Goal: Use online tool/utility

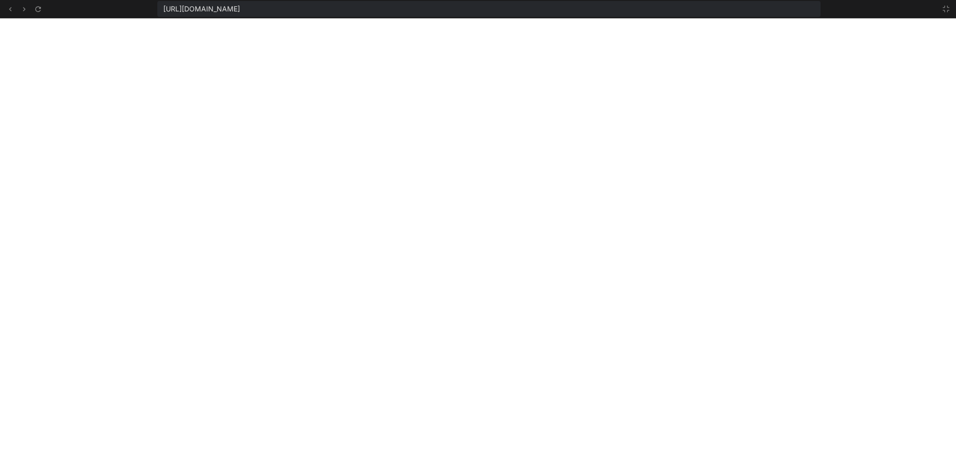
scroll to position [5069, 0]
click at [946, 12] on icon at bounding box center [946, 9] width 8 height 8
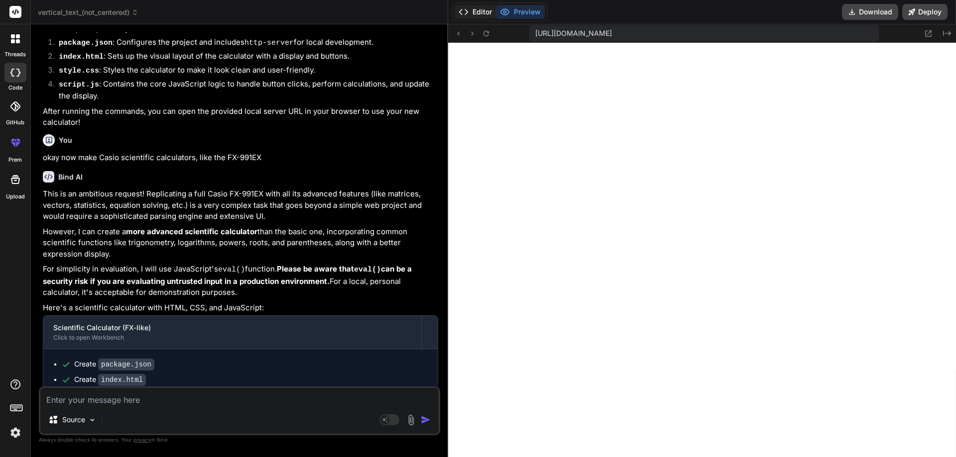
scroll to position [648, 0]
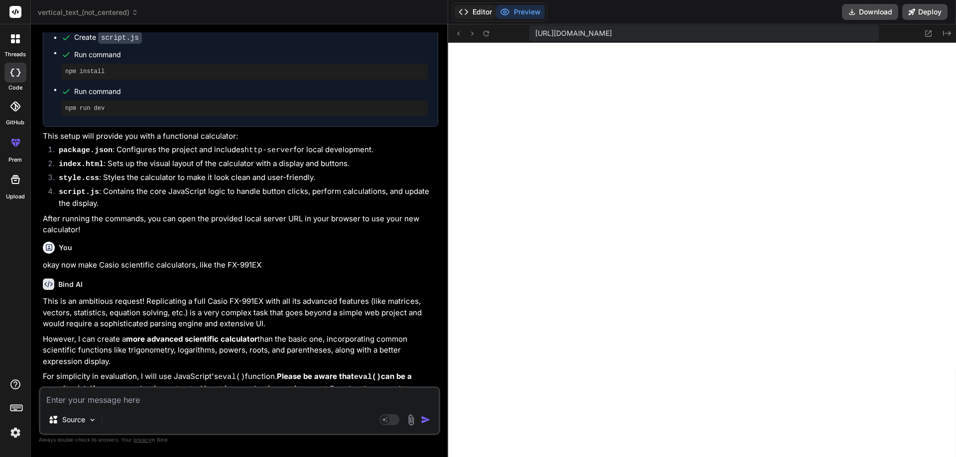
click at [482, 17] on button "Editor" at bounding box center [474, 12] width 41 height 14
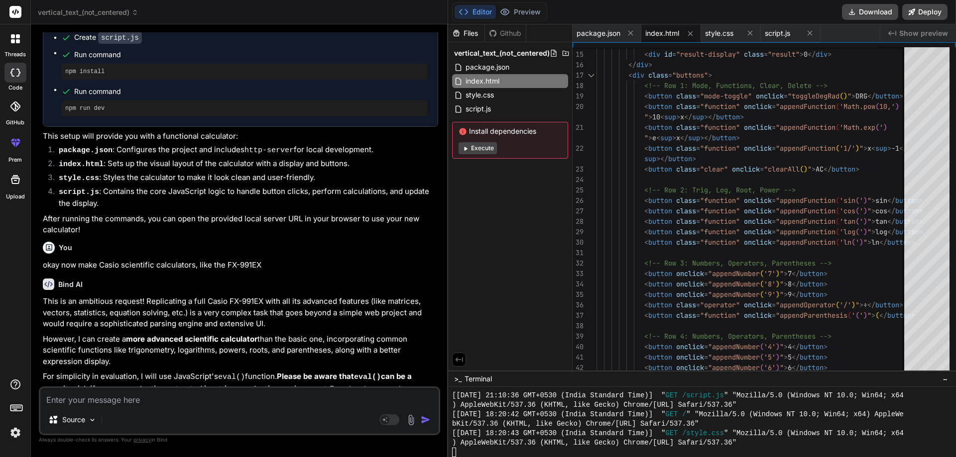
scroll to position [5126, 0]
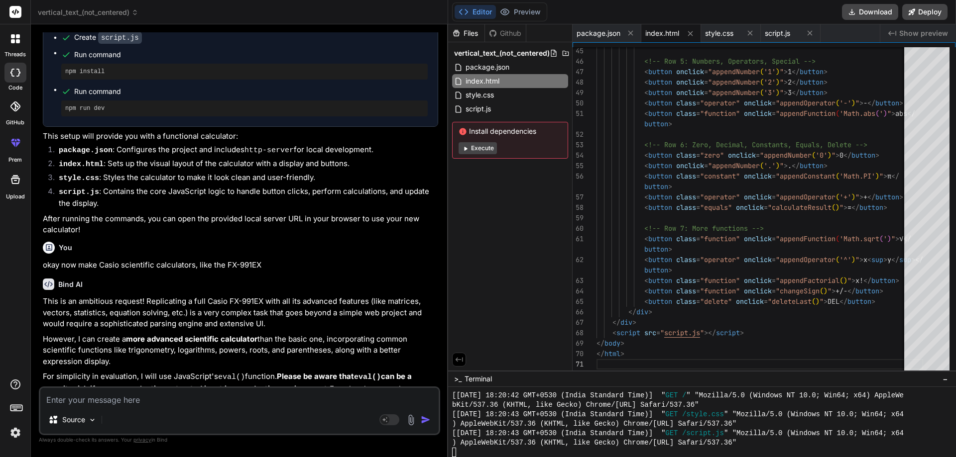
click at [459, 149] on button "Execute" at bounding box center [477, 148] width 38 height 12
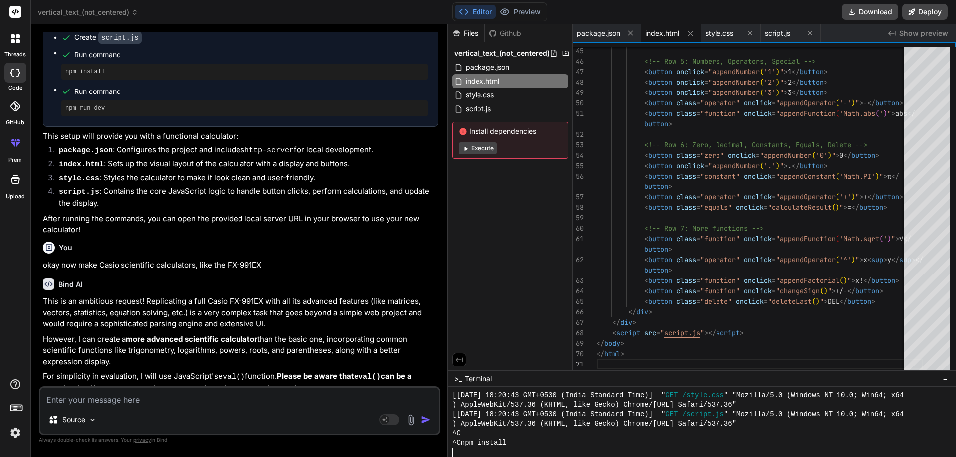
scroll to position [5154, 0]
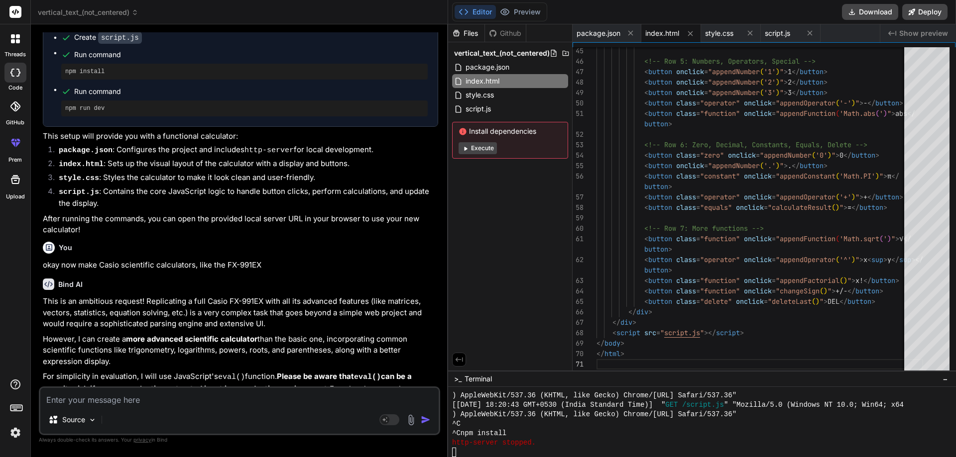
click at [472, 162] on div "vertical_text_(not_centered) package.json index.html style.css script.js Instal…" at bounding box center [510, 102] width 124 height 120
click at [473, 147] on button "Execute" at bounding box center [477, 148] width 38 height 12
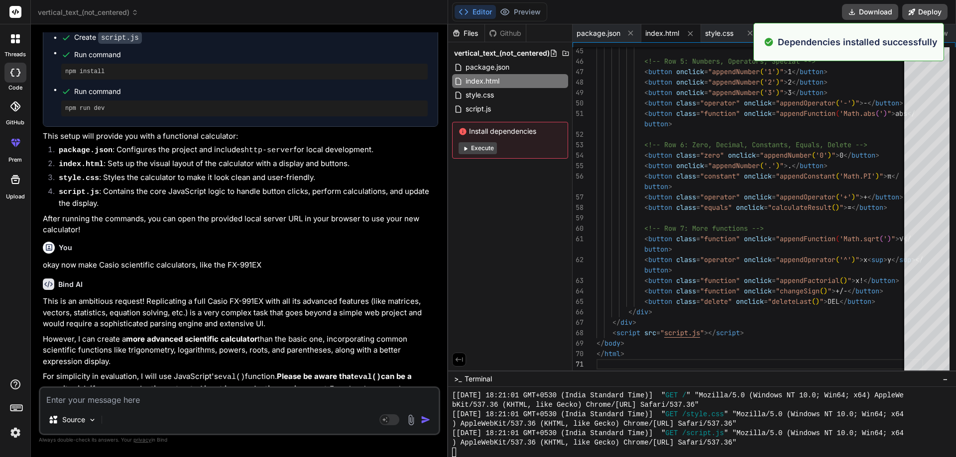
scroll to position [5675, 0]
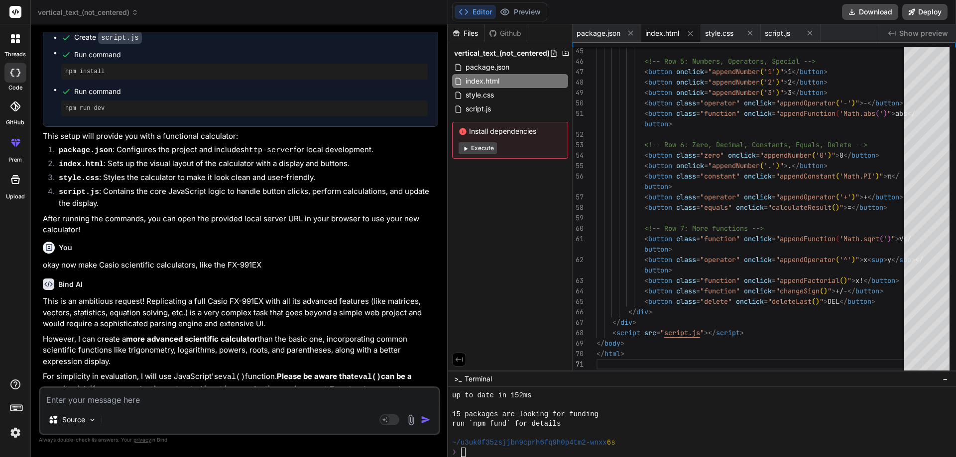
click at [482, 148] on button "Execute" at bounding box center [477, 148] width 38 height 12
type textarea "x"
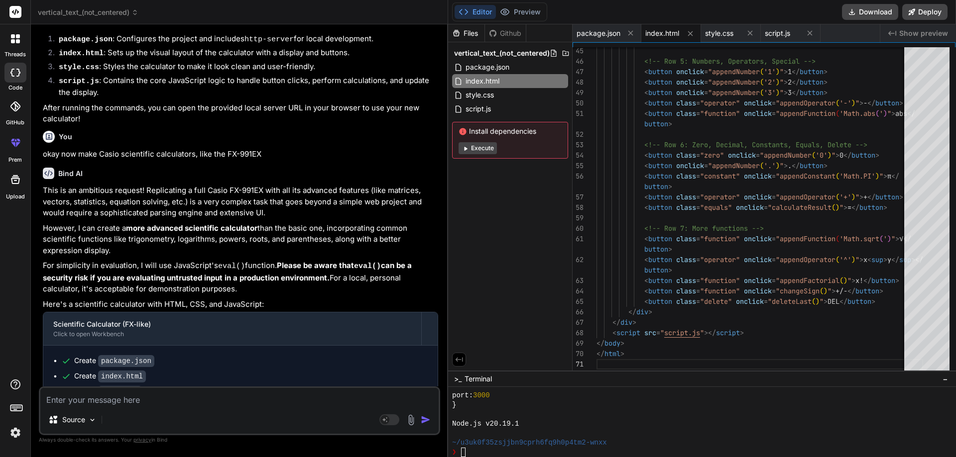
scroll to position [797, 0]
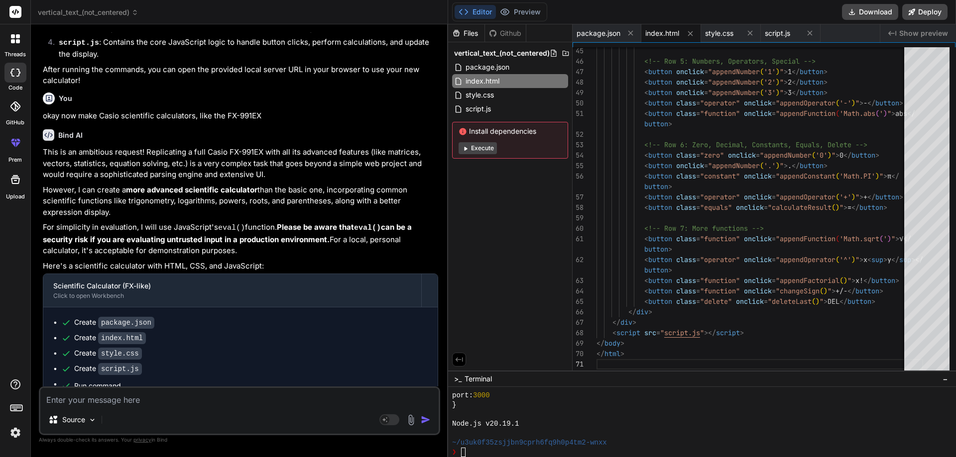
click at [914, 37] on span "Show preview" at bounding box center [923, 33] width 49 height 10
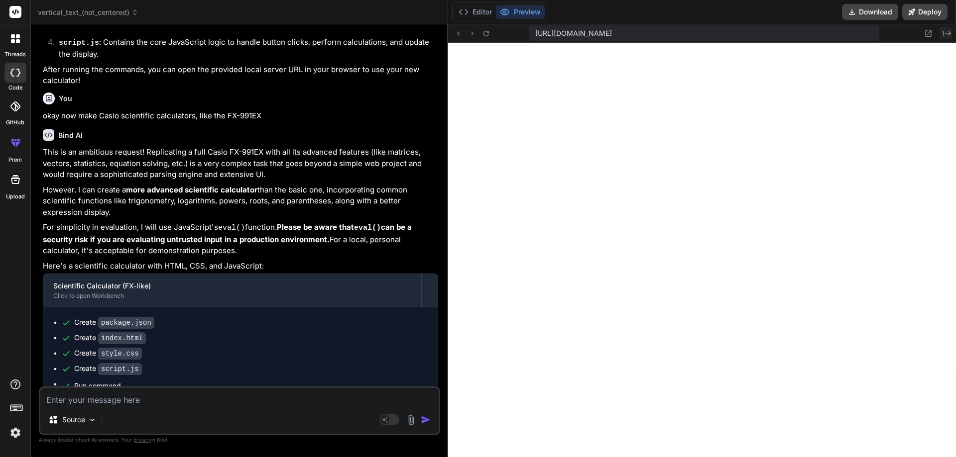
click at [942, 38] on button "Created with Pixso." at bounding box center [946, 33] width 12 height 12
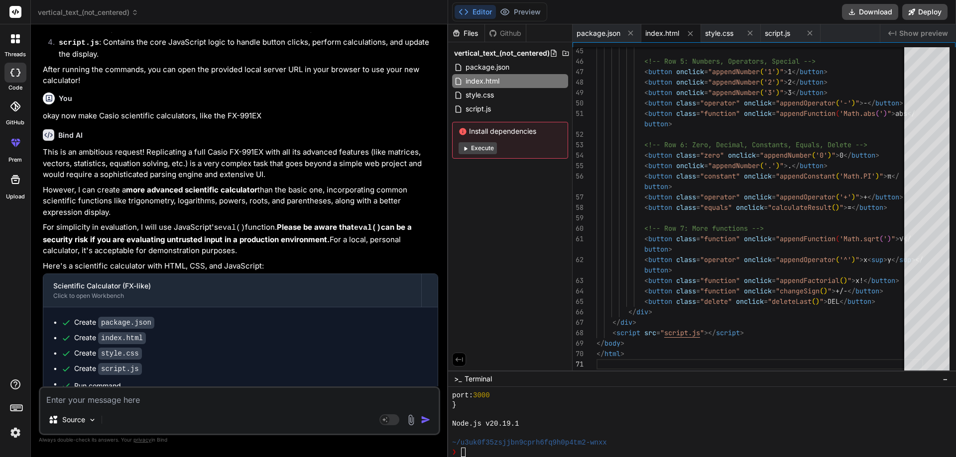
click at [942, 38] on span "Show preview" at bounding box center [923, 33] width 49 height 10
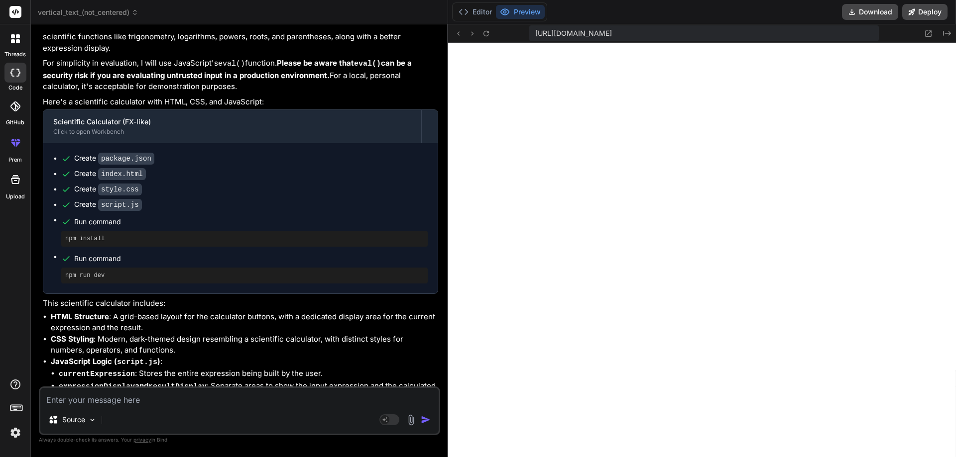
scroll to position [947, 0]
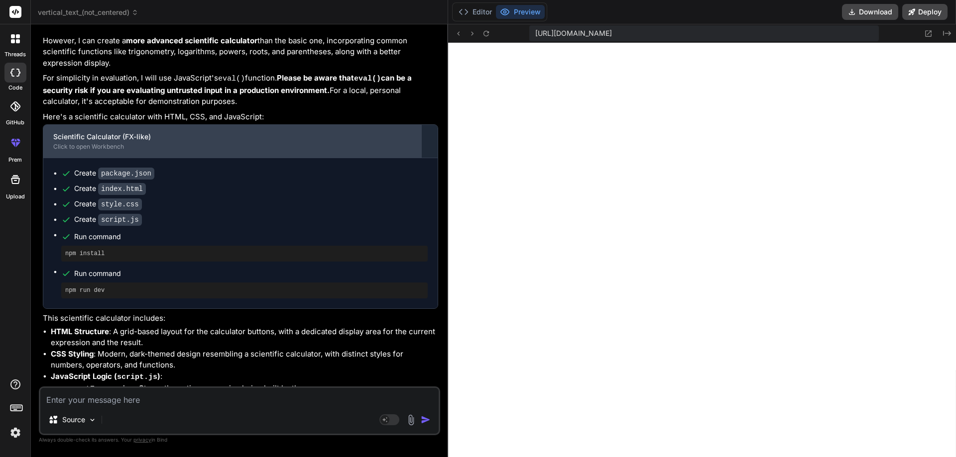
click at [127, 132] on div "Scientific Calculator (FX-like)" at bounding box center [232, 137] width 358 height 10
